Goal: Task Accomplishment & Management: Manage account settings

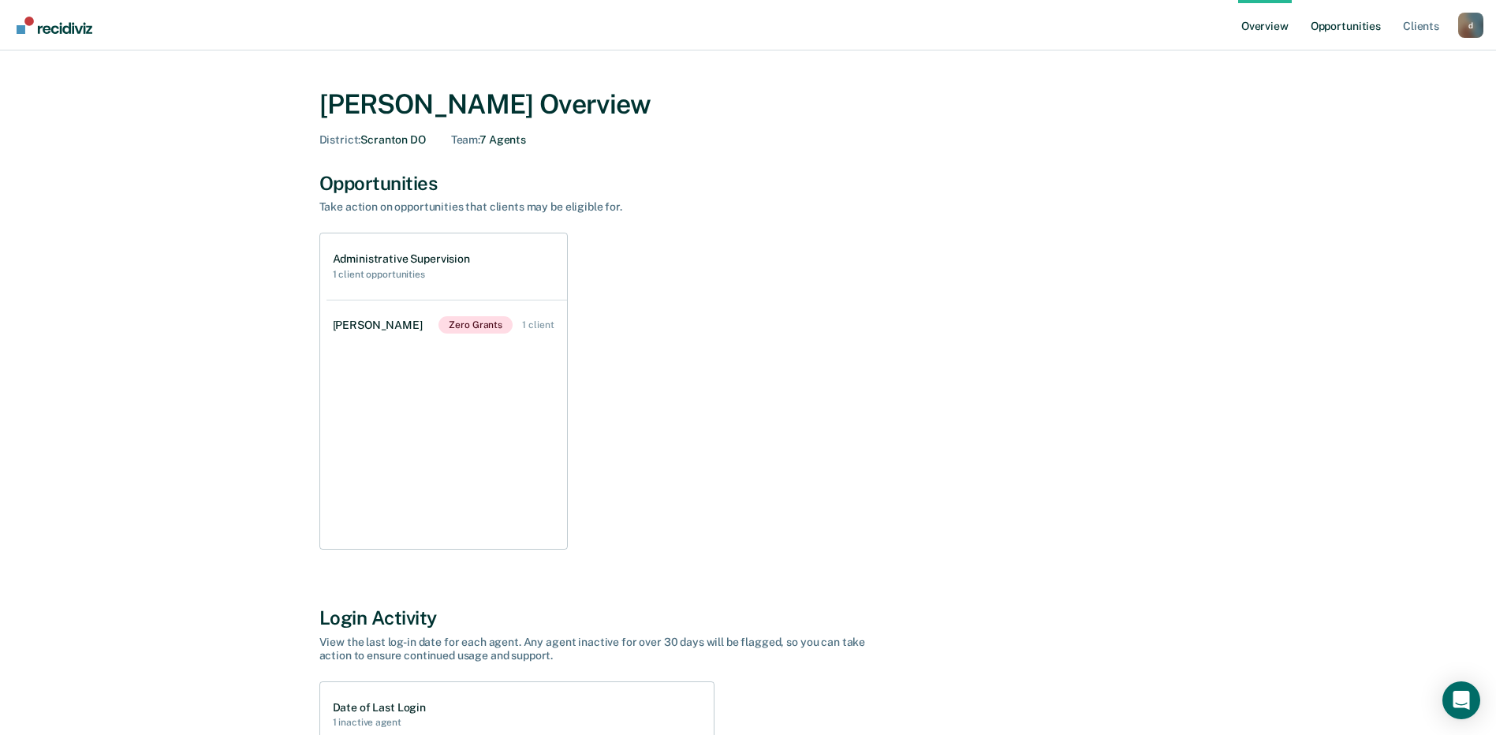
click at [1351, 20] on link "Opportunities" at bounding box center [1346, 25] width 76 height 50
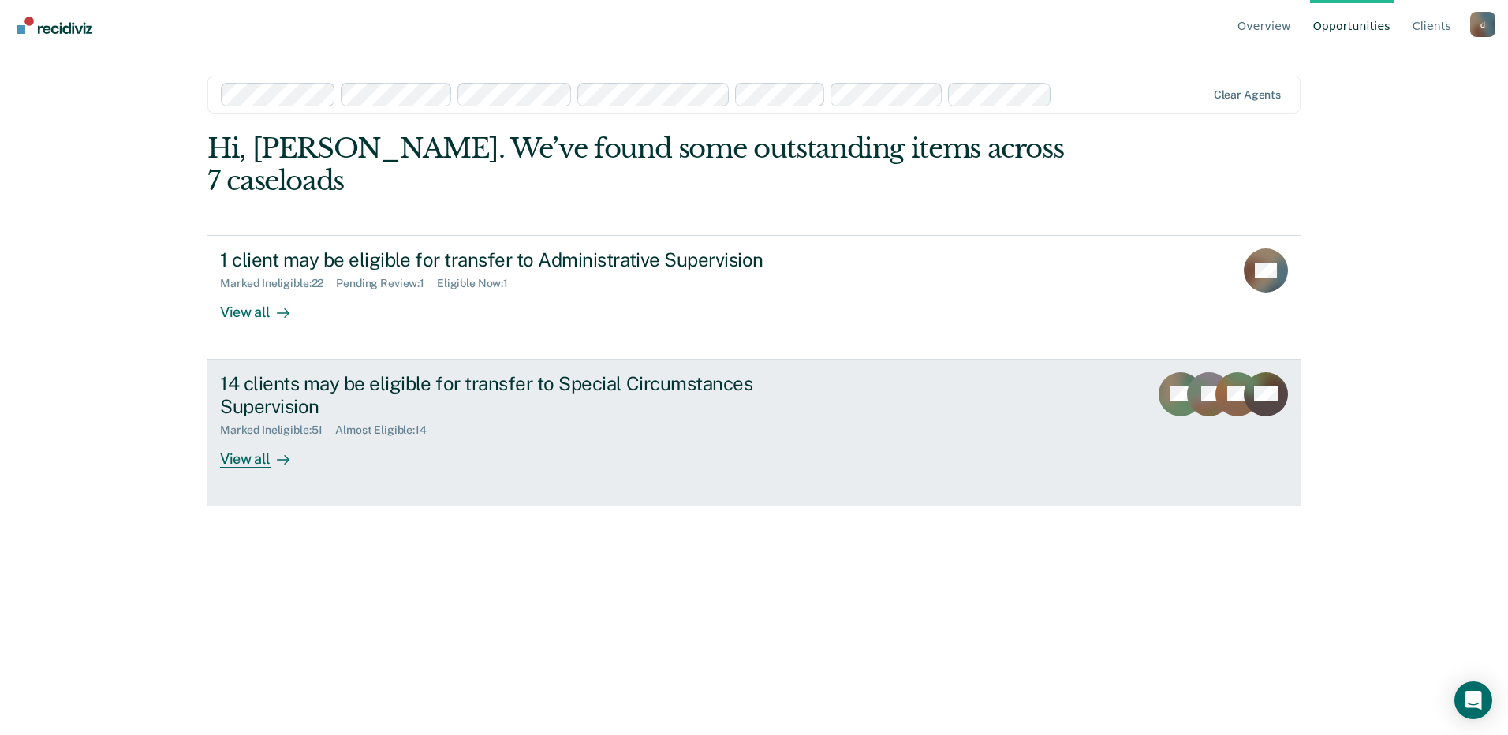
click at [252, 437] on div "View all" at bounding box center [264, 452] width 88 height 31
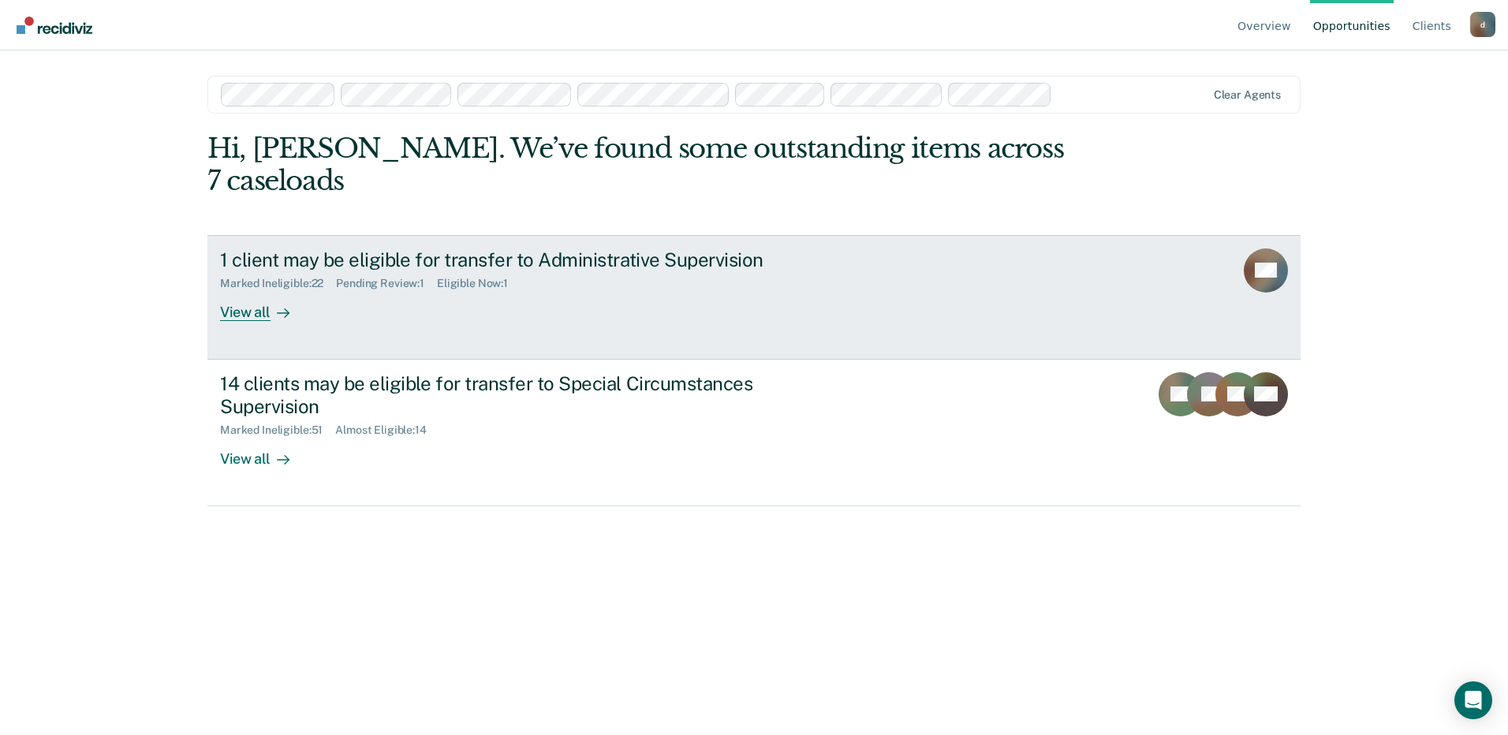
click at [235, 290] on div "View all" at bounding box center [264, 305] width 88 height 31
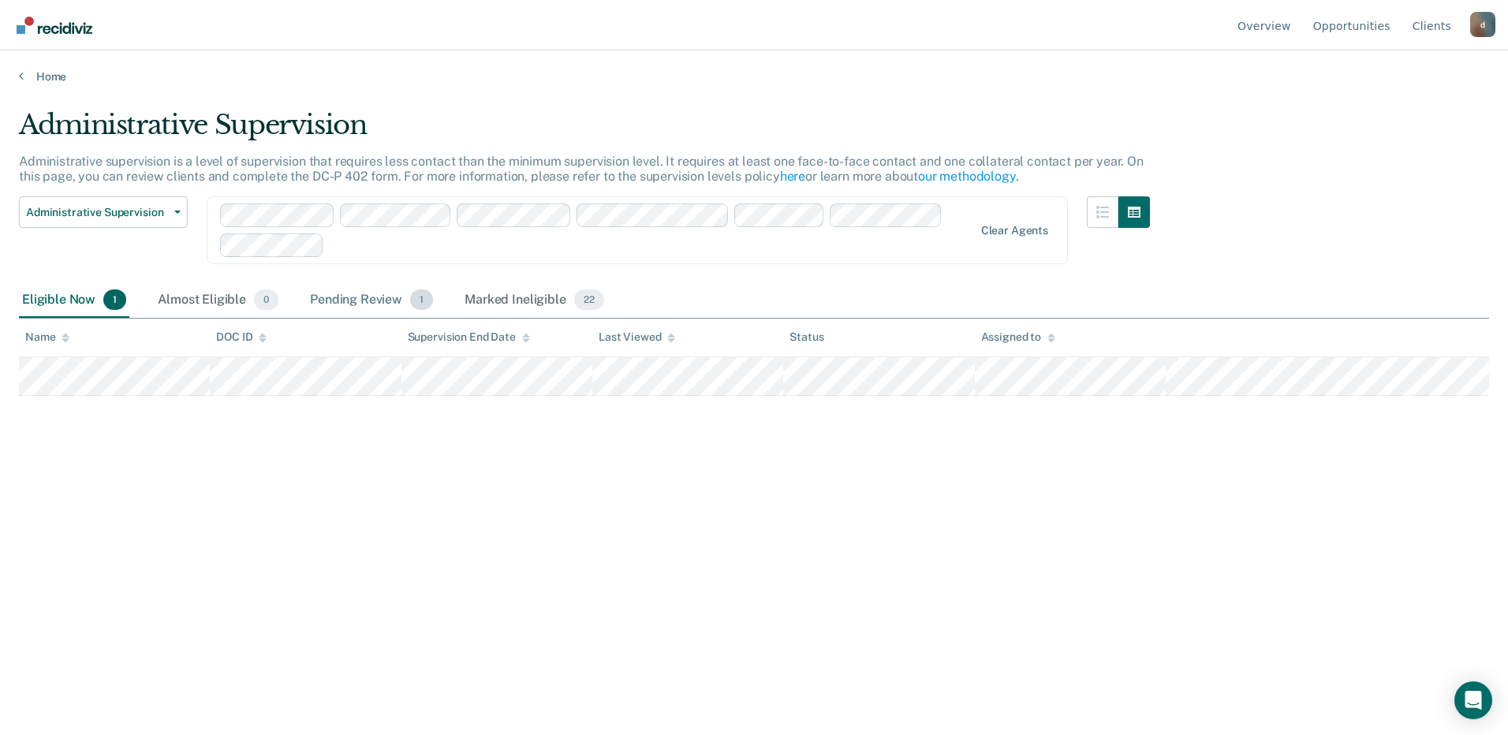
click at [341, 300] on div "Pending Review 1" at bounding box center [371, 300] width 129 height 35
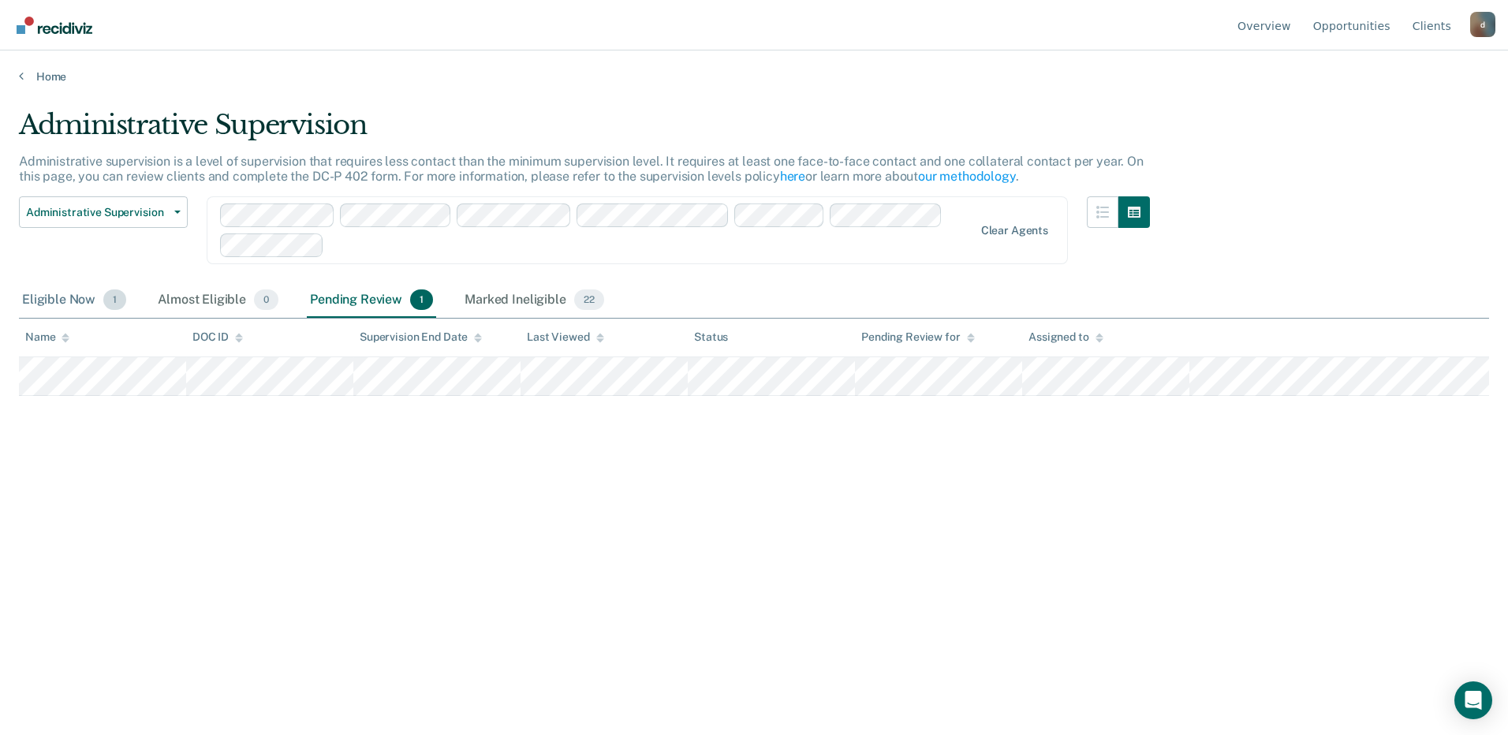
click at [89, 295] on div "Eligible Now 1" at bounding box center [74, 300] width 110 height 35
